Goal: Information Seeking & Learning: Check status

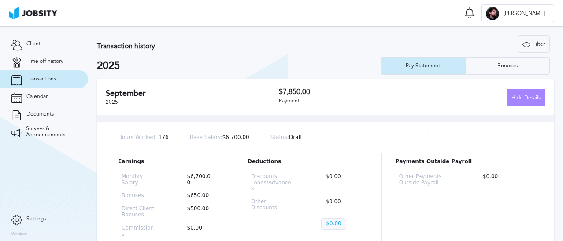
click at [518, 99] on div "Hide Details" at bounding box center [526, 98] width 38 height 18
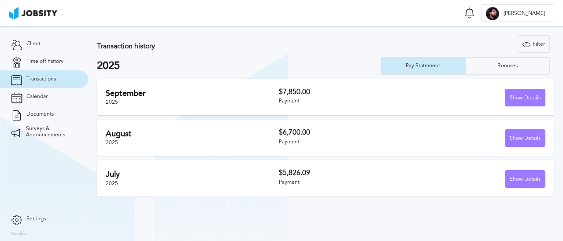
click at [300, 89] on h3 "$7,850.00" at bounding box center [345, 92] width 133 height 8
click at [527, 65] on div "Bonuses" at bounding box center [508, 66] width 84 height 18
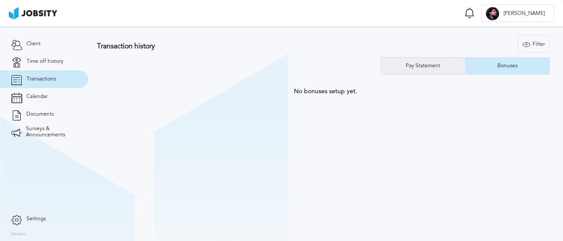
click at [421, 67] on div "Pay Statement" at bounding box center [422, 66] width 43 height 6
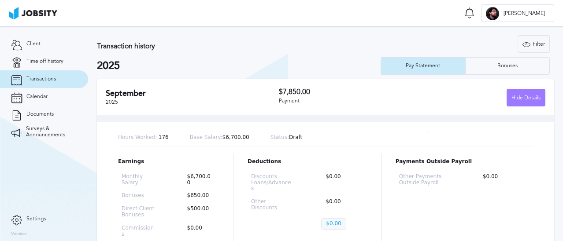
click at [330, 91] on h3 "$7,850.00" at bounding box center [345, 92] width 133 height 8
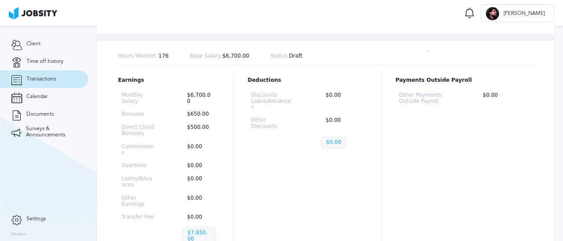
scroll to position [88, 0]
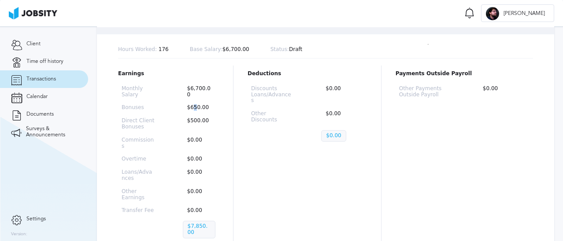
click at [193, 106] on p "$650.00" at bounding box center [199, 108] width 33 height 6
click at [194, 122] on p "$500.00" at bounding box center [199, 124] width 33 height 12
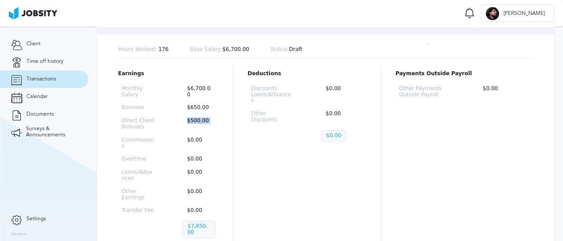
click at [194, 122] on p "$500.00" at bounding box center [199, 124] width 33 height 12
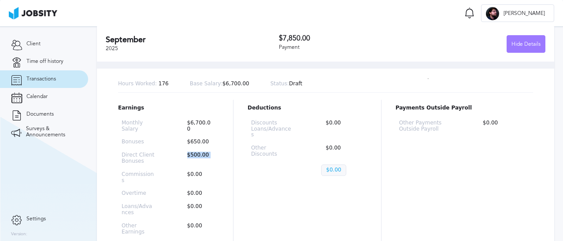
scroll to position [44, 0]
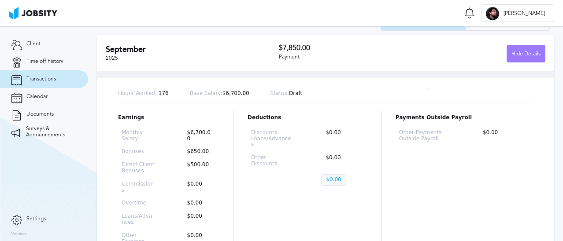
click at [456, 52] on div "Hide Details" at bounding box center [478, 54] width 133 height 18
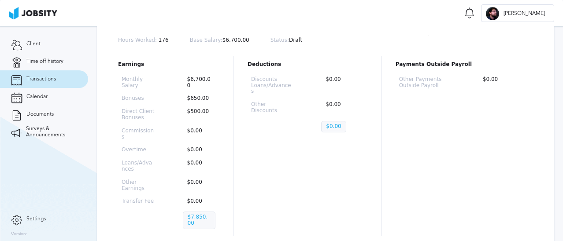
scroll to position [85, 0]
